Goal: Check status

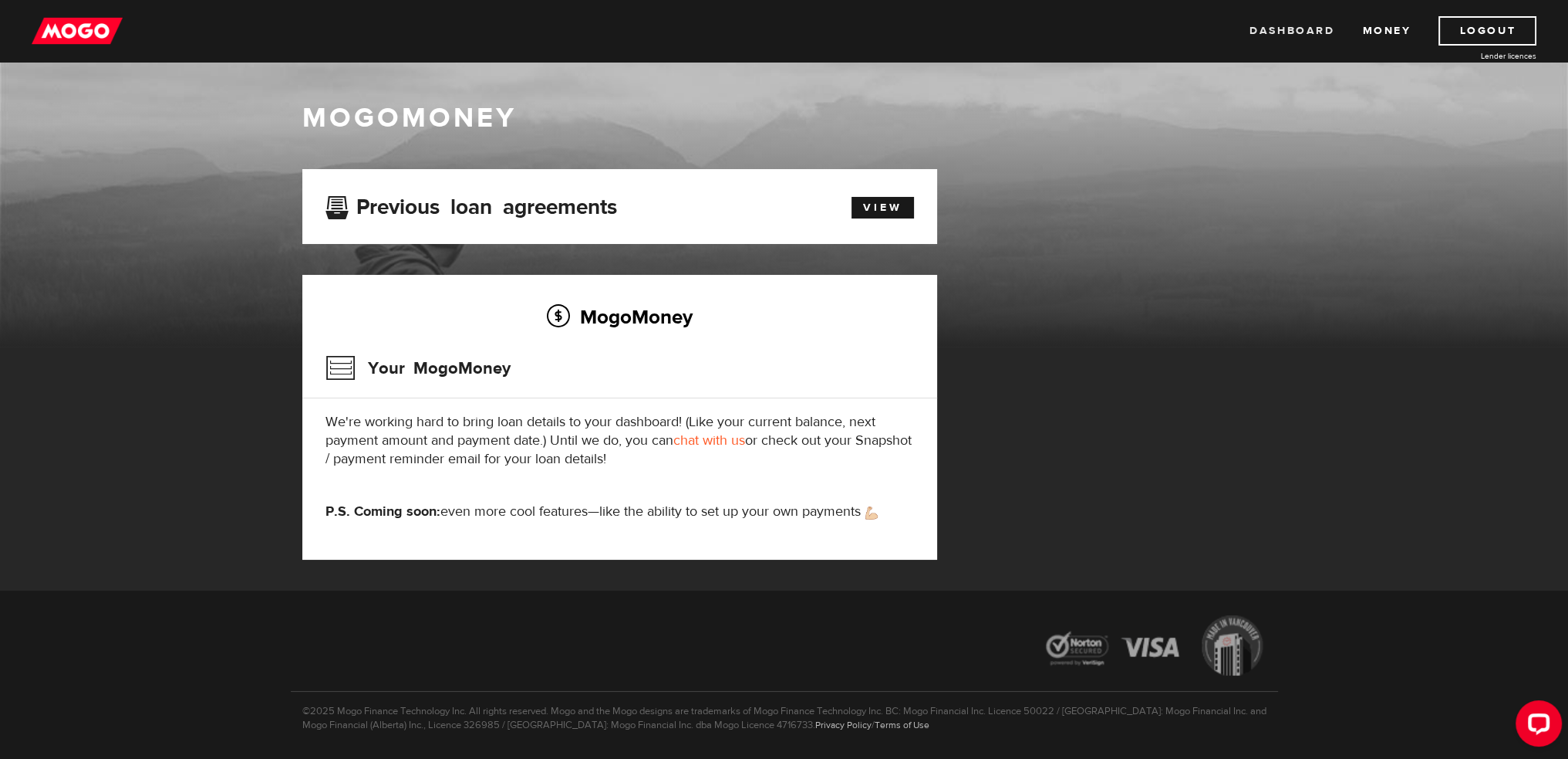
click at [1310, 36] on link "Dashboard" at bounding box center [1292, 31] width 85 height 29
click at [482, 367] on h3 "Your MogoMoney" at bounding box center [418, 368] width 185 height 40
click at [893, 204] on link "View" at bounding box center [883, 208] width 63 height 22
